Goal: Navigation & Orientation: Find specific page/section

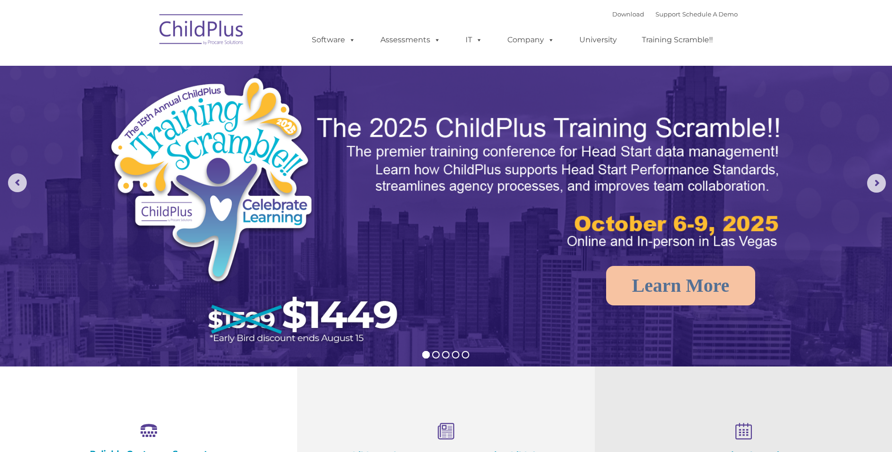
select select "MEDIUM"
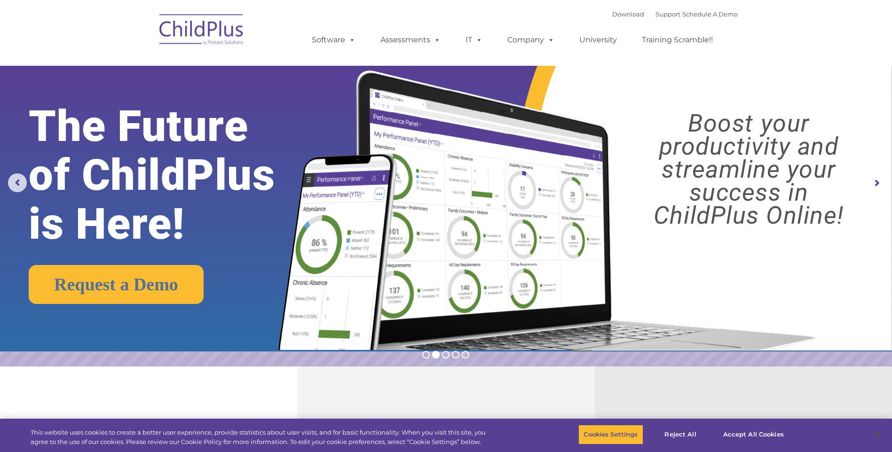
click at [197, 37] on img at bounding box center [202, 31] width 94 height 47
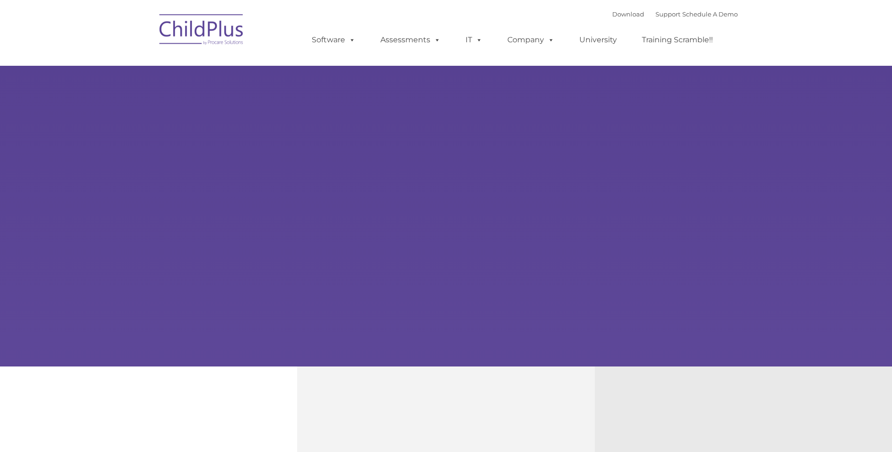
type input ""
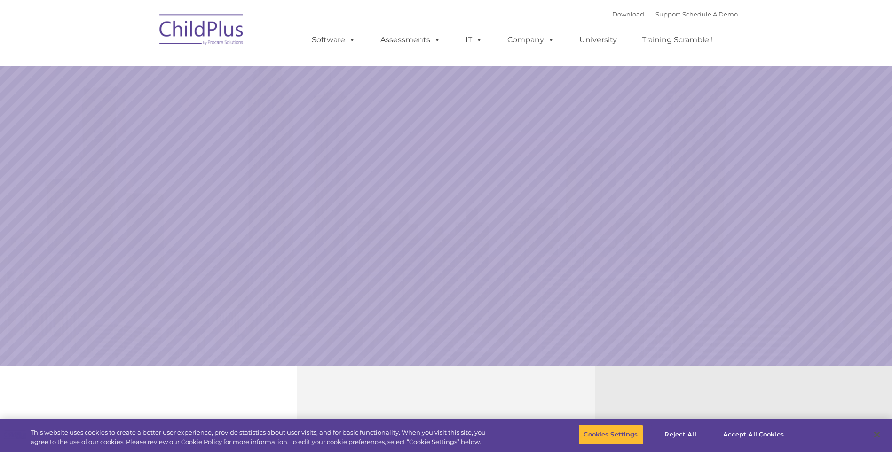
select select "MEDIUM"
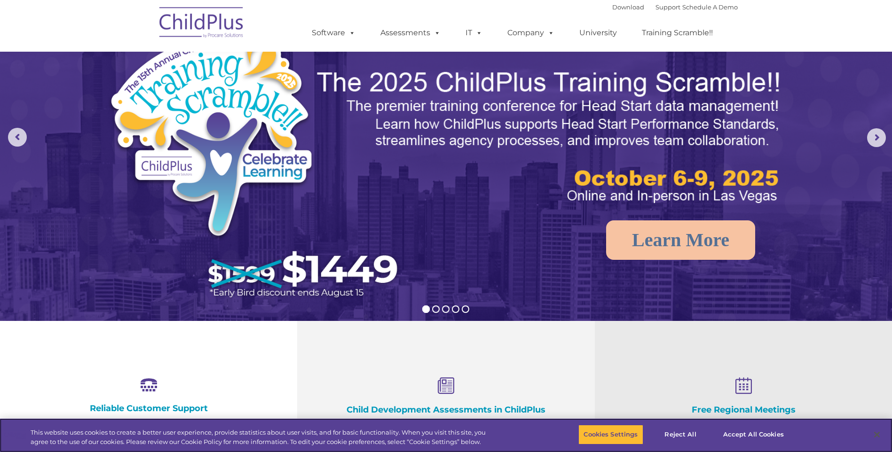
scroll to position [47, 0]
